Goal: Task Accomplishment & Management: Manage account settings

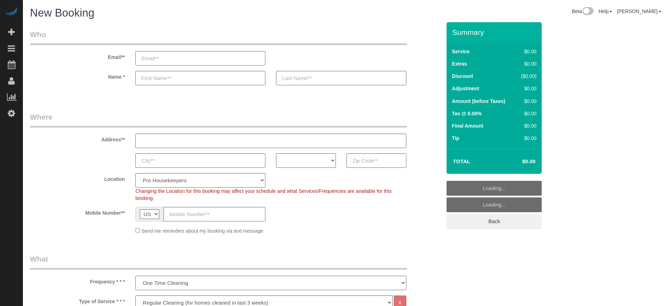
select select "4"
select select "number:9"
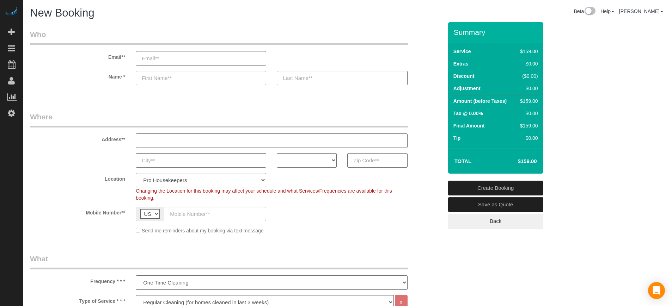
paste input "91754"
type input "91754"
click at [325, 161] on select "AK AL AR AZ CA CO CT DC DE FL GA HI IA ID IL IN KS KY LA MA MD ME MI MN MO MS M…" at bounding box center [307, 160] width 60 height 14
select select "CA"
click at [277, 153] on select "AK AL AR AZ CA CO CT DC DE FL GA HI IA ID IL IN KS KY LA MA MD ME MI MN MO MS M…" at bounding box center [307, 160] width 60 height 14
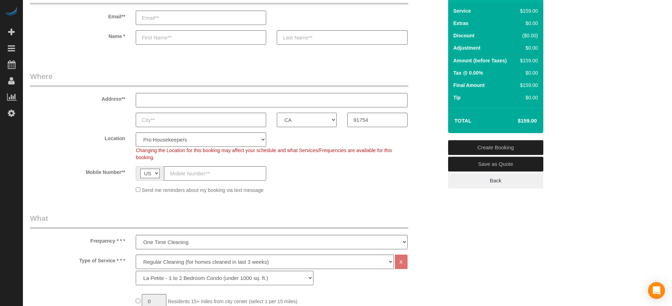
scroll to position [132, 0]
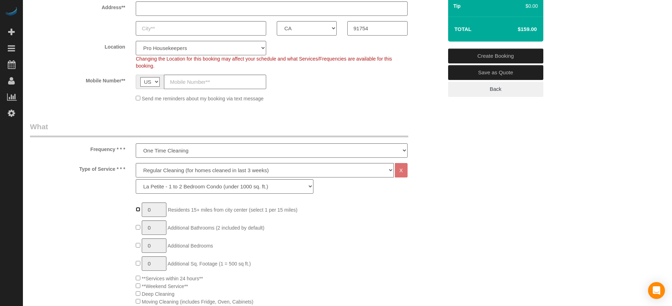
type input "1"
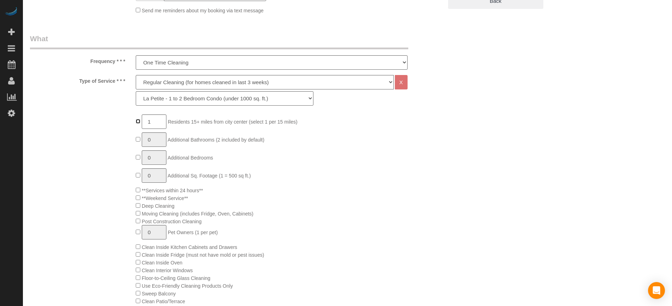
scroll to position [264, 0]
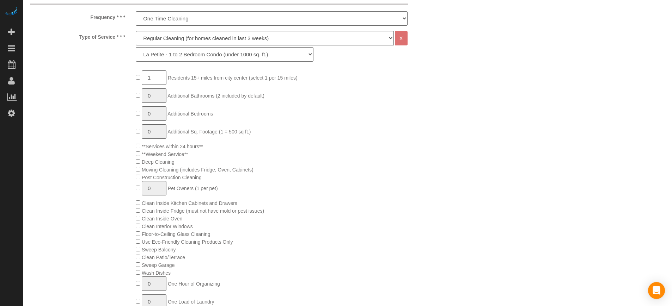
click at [139, 252] on span "Sweep Balcony" at bounding box center [156, 250] width 40 height 6
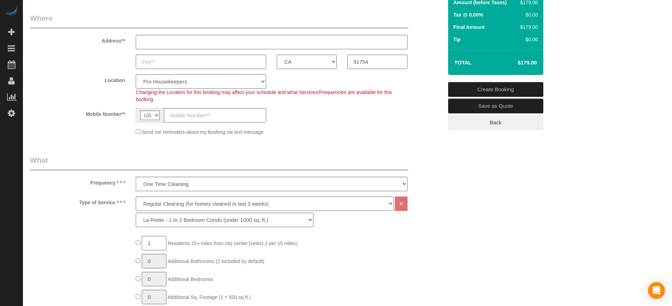
scroll to position [88, 0]
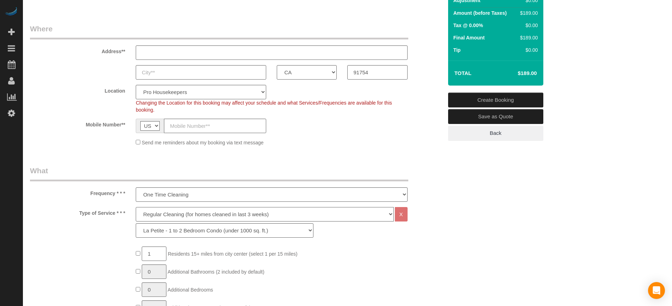
click at [182, 210] on select "Deep Cleaning (for homes that have not been cleaned in 3+ weeks) Spruce Regular…" at bounding box center [265, 214] width 258 height 14
select select "6"
click at [136, 207] on select "Deep Cleaning (for homes that have not been cleaned in 3+ weeks) Spruce Regular…" at bounding box center [265, 214] width 258 height 14
select select "160"
click at [190, 93] on select "Pro Housekeepers Atlanta Austin Boston Chicago Cincinnati Clearwater Denver Ft …" at bounding box center [201, 92] width 130 height 14
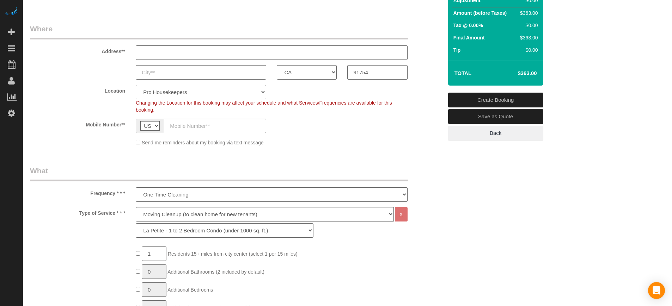
select select "3"
click at [136, 85] on select "Pro Housekeepers Atlanta Austin Boston Chicago Cincinnati Clearwater Denver Ft …" at bounding box center [201, 92] width 130 height 14
select select "object:1327"
select select "265"
click at [98, 240] on div "Type of Service * * * Deep Cleaning (for homes that have not been cleaned in 3+…" at bounding box center [236, 224] width 423 height 34
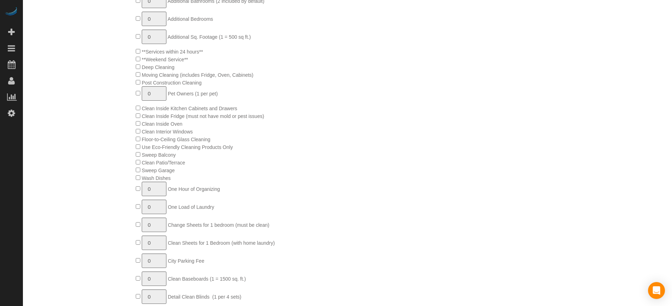
scroll to position [397, 0]
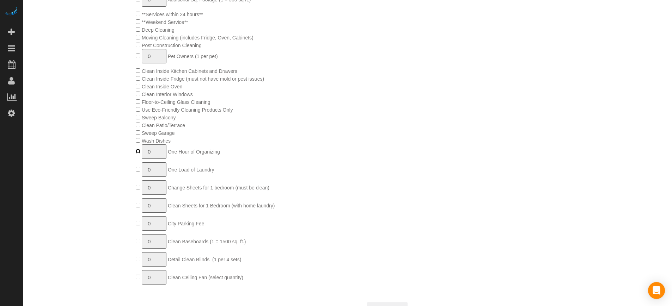
type input "1"
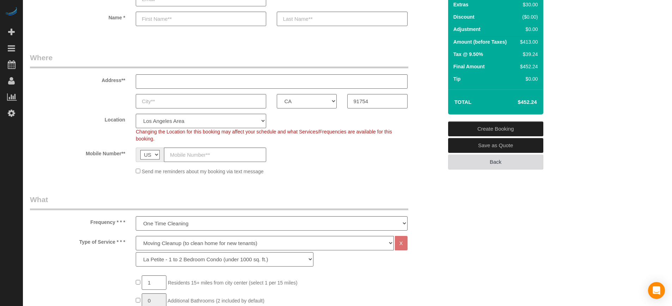
scroll to position [44, 0]
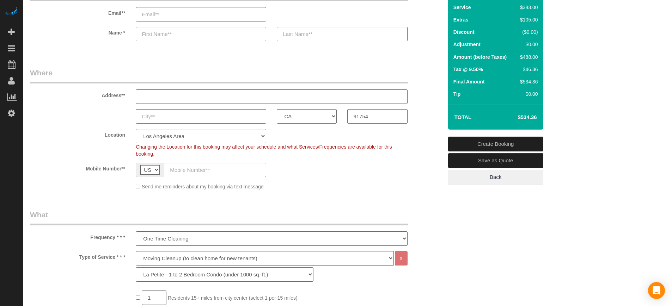
click at [526, 117] on h4 "$534.36" at bounding box center [516, 118] width 40 height 6
copy div "$534.36 Create Booking Save as Quote Back"
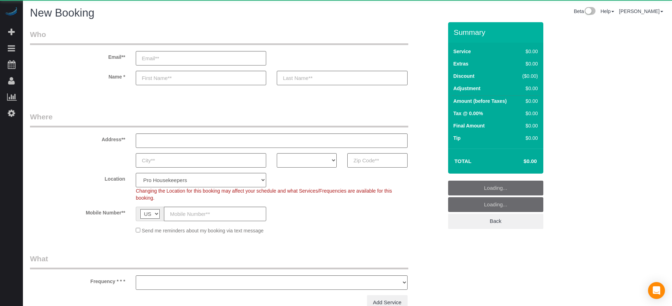
select select "number:9"
select select "object:1077"
select select "4"
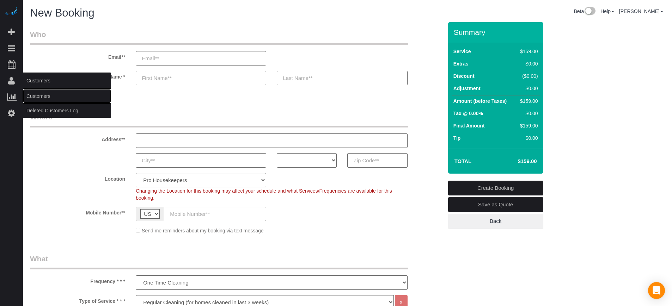
click at [38, 93] on link "Customers" at bounding box center [67, 96] width 88 height 14
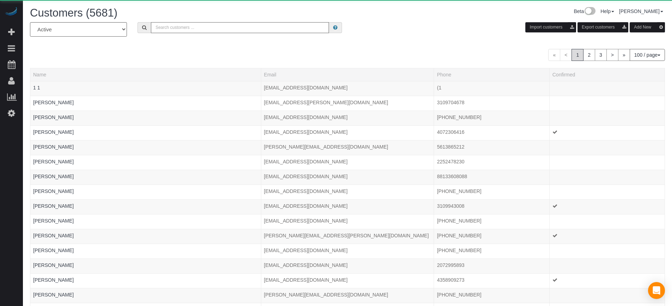
click at [192, 28] on input "text" at bounding box center [240, 27] width 178 height 11
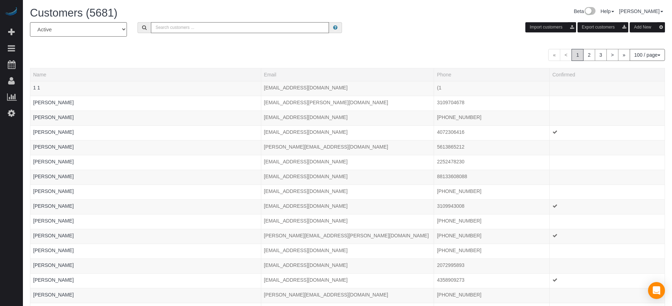
paste input "Chloe Pool"
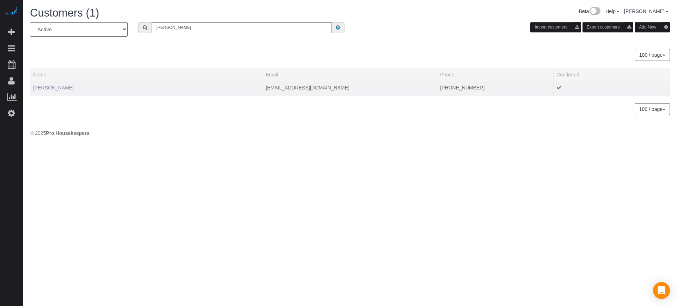
type input "Chloe Pool"
click at [48, 89] on link "Chloe Pool" at bounding box center [53, 88] width 41 height 6
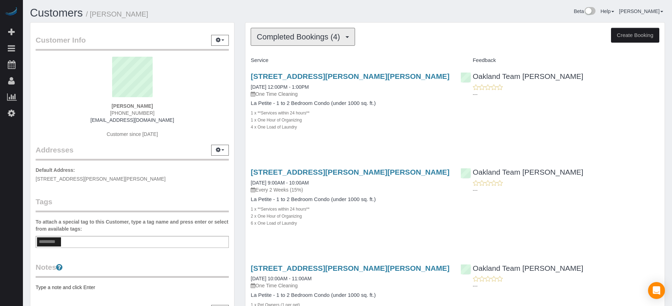
click at [282, 38] on span "Completed Bookings (4)" at bounding box center [300, 36] width 87 height 9
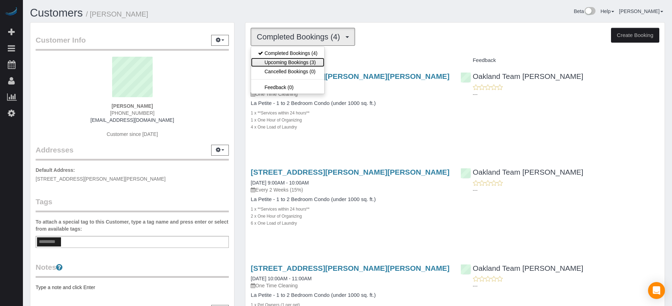
click at [277, 60] on link "Upcoming Bookings (3)" at bounding box center [287, 62] width 73 height 9
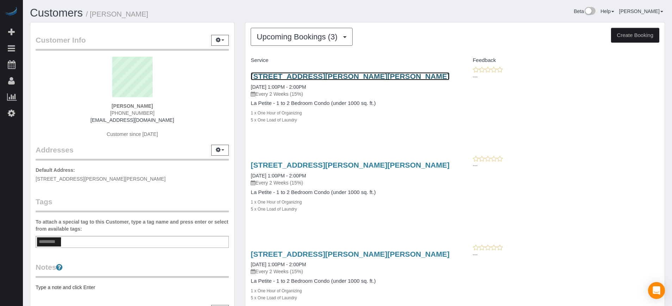
click at [262, 79] on link "1400 Morgan Stanley Ave, Apt 426, Winter Park, FL 32789" at bounding box center [350, 76] width 199 height 8
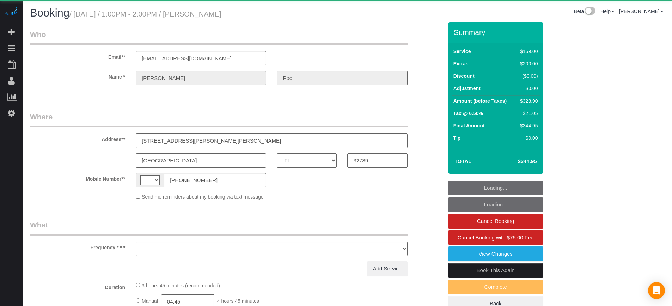
select select "FL"
select select "string:US"
select select "object:689"
select select "string:fspay-b8e1171d-b9be-4ab3-b30e-5eba4e5cd071"
select select "4"
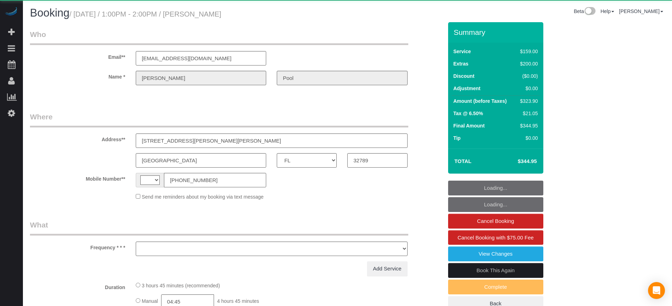
select select "number:9"
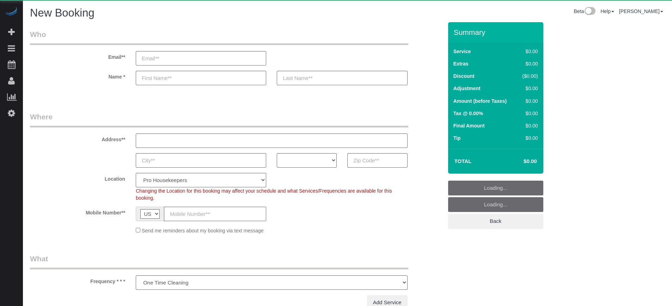
select select "number:9"
select select "object:611"
select select "4"
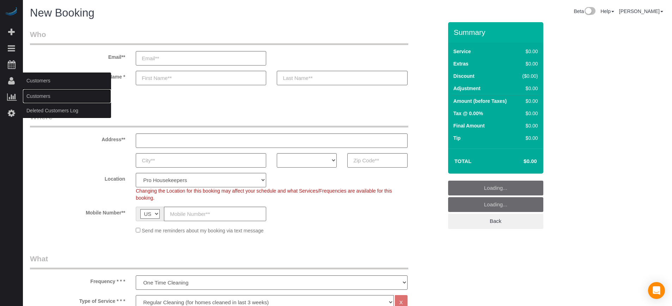
click at [36, 96] on link "Customers" at bounding box center [67, 96] width 88 height 14
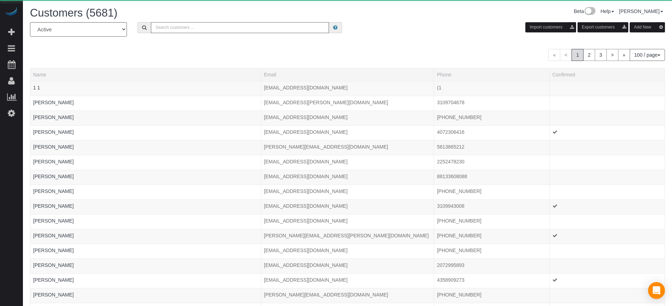
click at [169, 23] on input "text" at bounding box center [240, 27] width 178 height 11
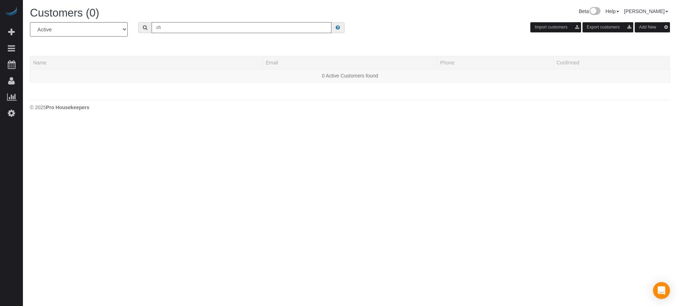
type input "c"
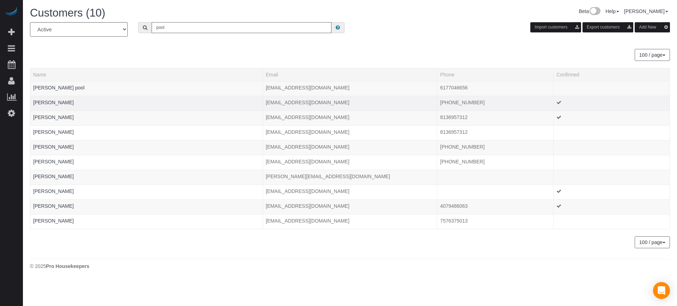
type input "pool"
click at [48, 105] on link "Chloe Pool" at bounding box center [53, 103] width 41 height 6
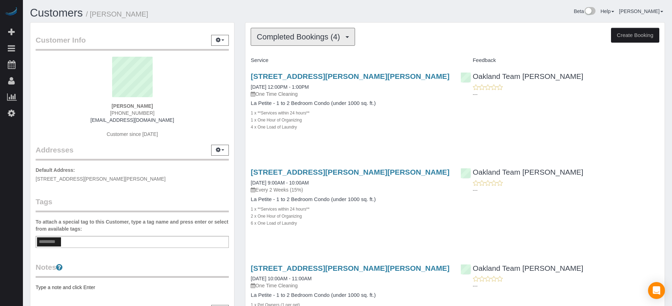
click at [289, 35] on span "Completed Bookings (4)" at bounding box center [300, 36] width 87 height 9
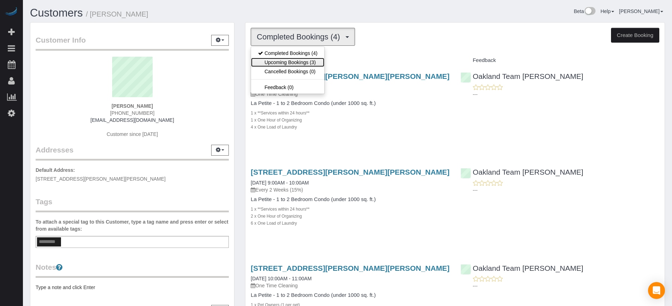
click at [301, 64] on link "Upcoming Bookings (3)" at bounding box center [287, 62] width 73 height 9
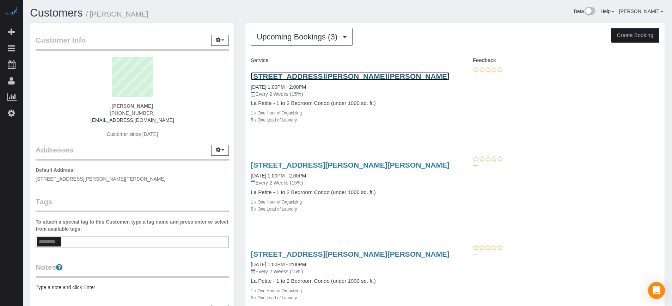
click at [276, 75] on link "1400 Morgan Stanley Ave, Apt 426, Winter Park, FL 32789" at bounding box center [350, 76] width 199 height 8
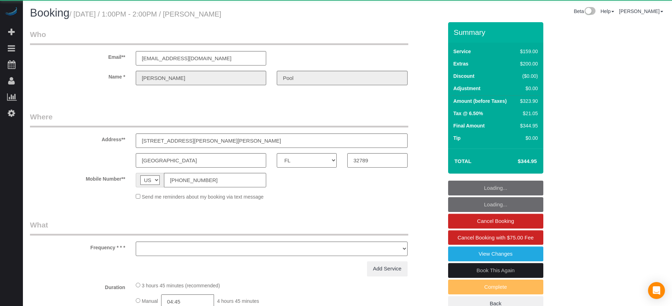
select select "FL"
select select "object:689"
select select "4"
select select "number:9"
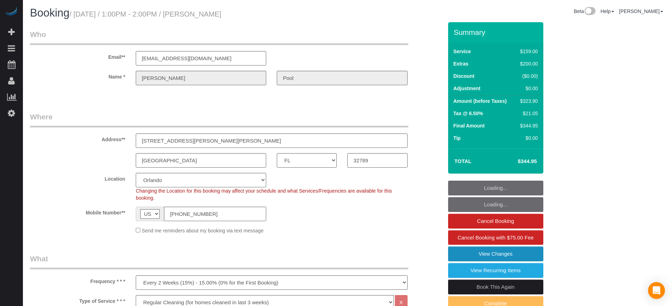
click at [484, 254] on link "View Changes" at bounding box center [495, 254] width 95 height 15
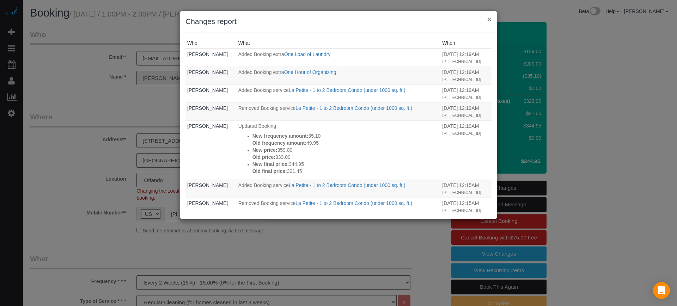
click at [487, 19] on button "×" at bounding box center [489, 19] width 4 height 7
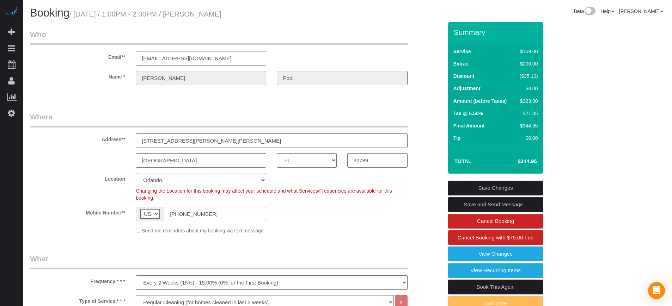
click at [211, 217] on input "[PHONE_NUMBER]" at bounding box center [215, 214] width 102 height 14
click at [291, 233] on div "Send me reminders about my booking via text message" at bounding box center [271, 231] width 282 height 8
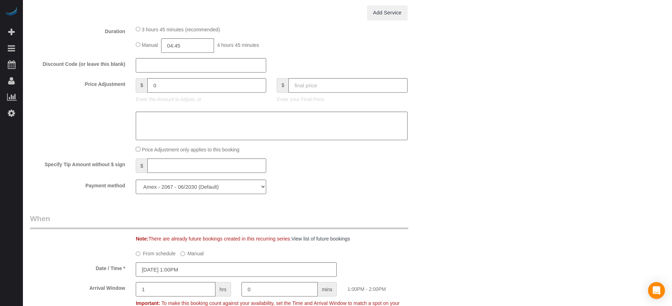
scroll to position [749, 0]
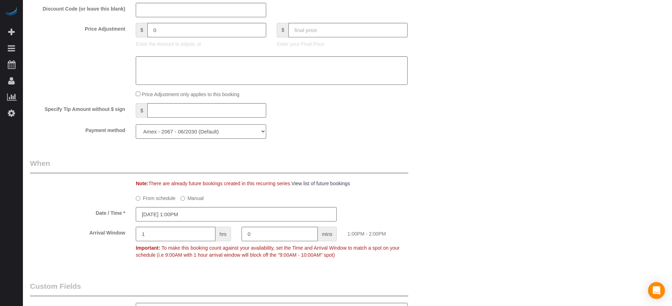
click at [246, 134] on select "Amex - 2067 - 06/2030 (Default) Add Credit Card ─────────────── Cash Check Payp…" at bounding box center [201, 131] width 130 height 14
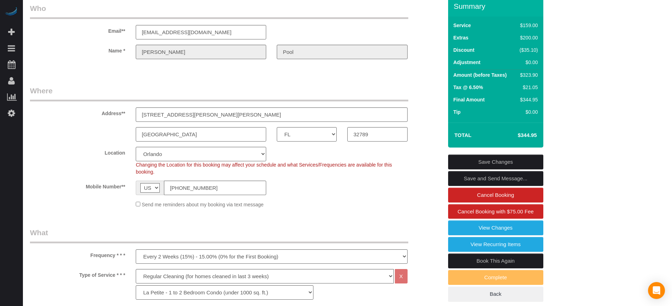
scroll to position [0, 0]
